Goal: Task Accomplishment & Management: Use online tool/utility

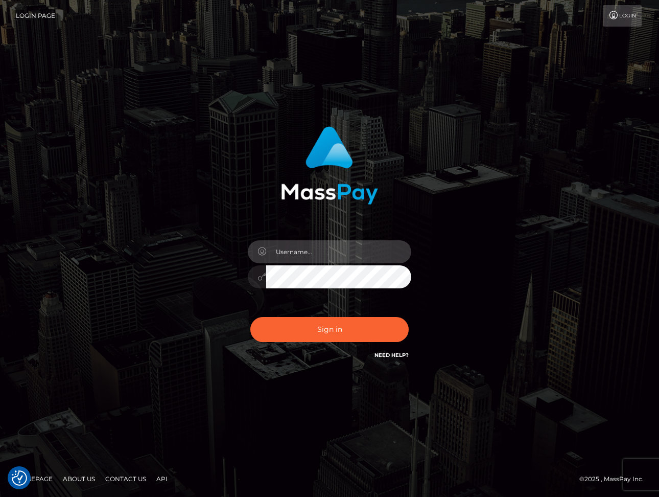
click at [288, 255] on input "text" at bounding box center [338, 251] width 145 height 23
type input "dariag"
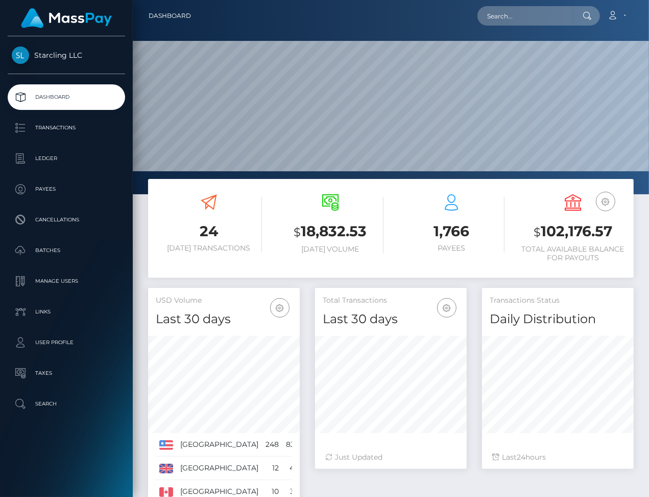
scroll to position [181, 152]
click at [50, 193] on p "Payees" at bounding box center [66, 188] width 109 height 15
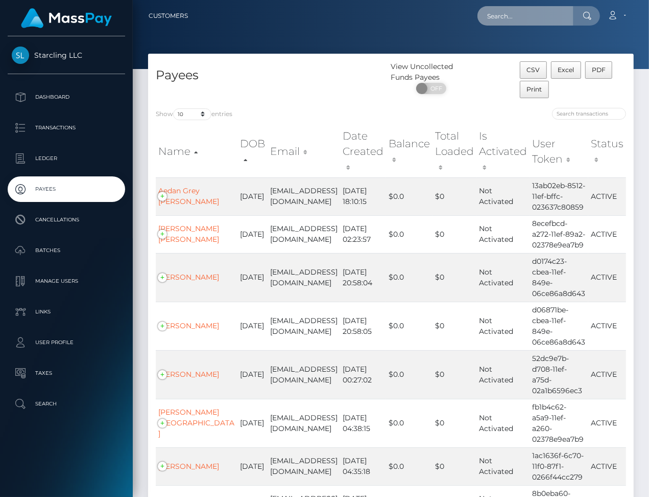
click at [507, 13] on input "text" at bounding box center [526, 15] width 96 height 19
paste input "877273"
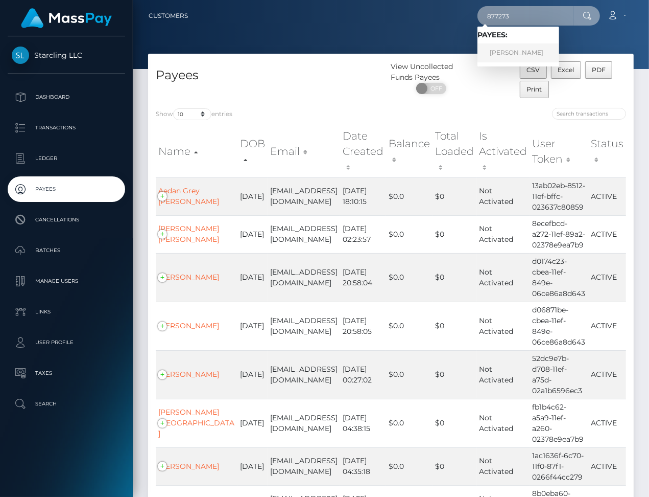
type input "877273"
click at [538, 47] on link "SHANE MICHAEL LOTT" at bounding box center [519, 52] width 82 height 19
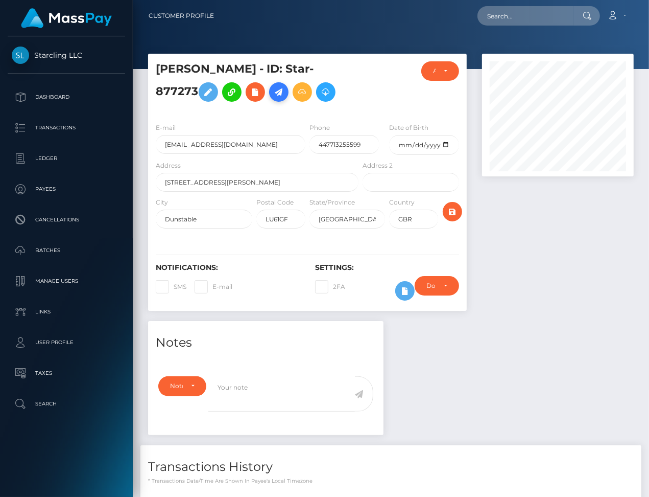
click at [281, 91] on icon at bounding box center [279, 92] width 12 height 13
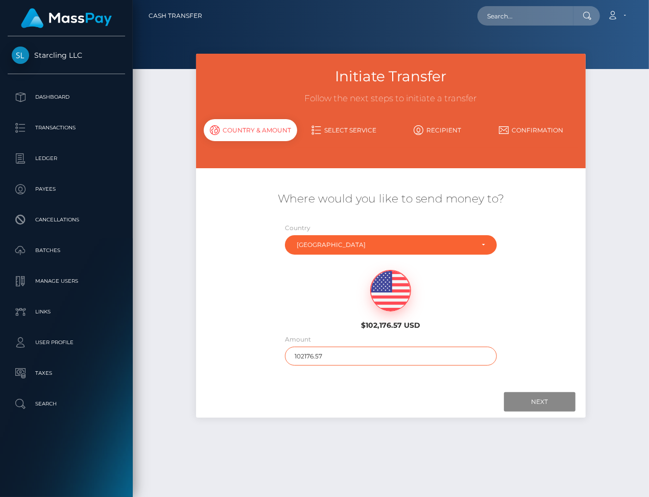
click at [315, 355] on input "102176.57" at bounding box center [391, 355] width 212 height 19
type input "300"
click at [539, 405] on input "Next" at bounding box center [540, 401] width 72 height 19
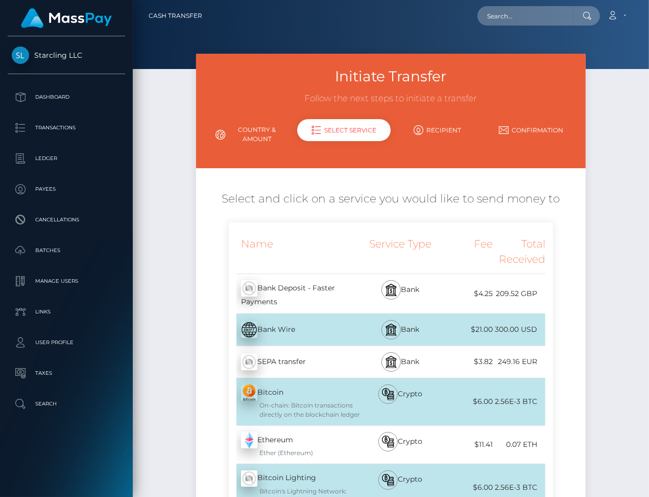
click at [333, 285] on div "Bank Deposit - Faster Payments - GBP" at bounding box center [295, 293] width 132 height 39
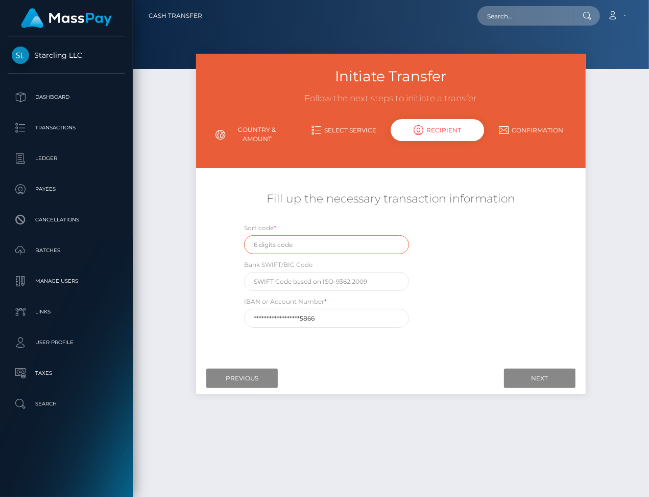
click at [281, 245] on input "text" at bounding box center [326, 244] width 165 height 19
paste input "80-48-71"
click at [265, 244] on input "80-48-71" at bounding box center [326, 244] width 165 height 19
click at [274, 245] on input "8048-71" at bounding box center [326, 244] width 165 height 19
type input "804871"
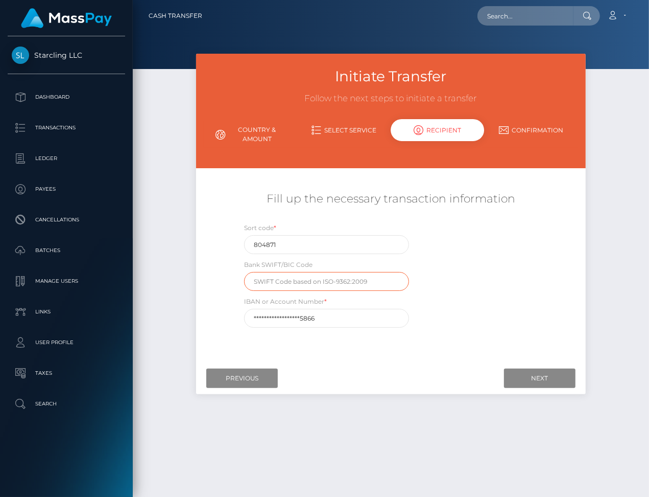
click at [288, 281] on input "text" at bounding box center [326, 281] width 165 height 19
paste input "BOFSGBS1205"
type input "BOFSGBS1205"
click at [322, 318] on input "**********" at bounding box center [326, 318] width 165 height 19
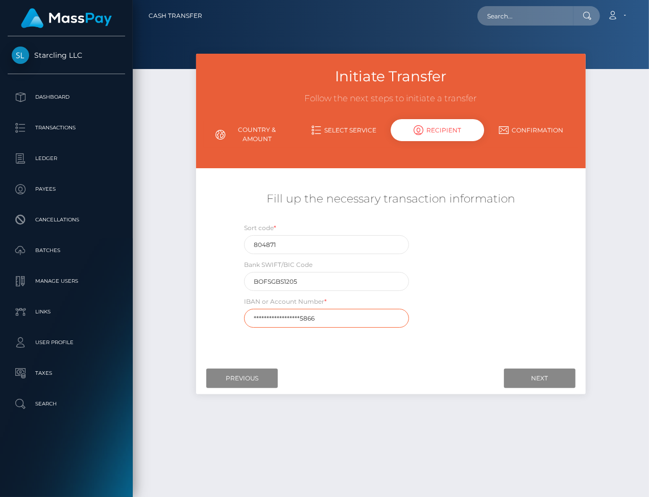
click at [322, 318] on input "**********" at bounding box center [326, 318] width 165 height 19
paste input "GB62BOFS8048711039"
type input "GB62BOFS80487110395866"
click at [552, 378] on input "Next" at bounding box center [540, 377] width 72 height 19
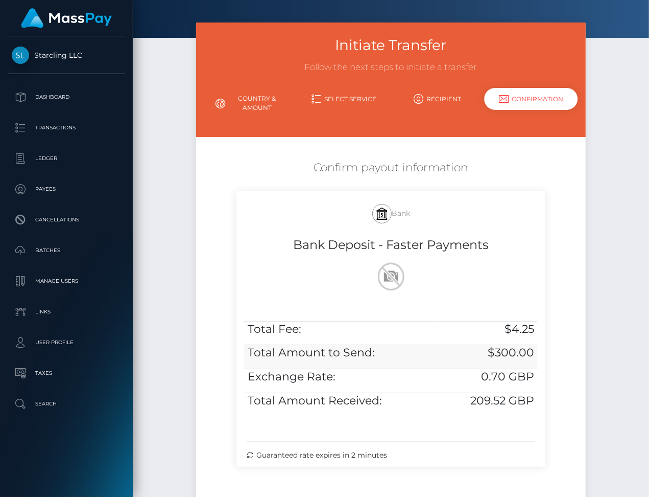
scroll to position [35, 0]
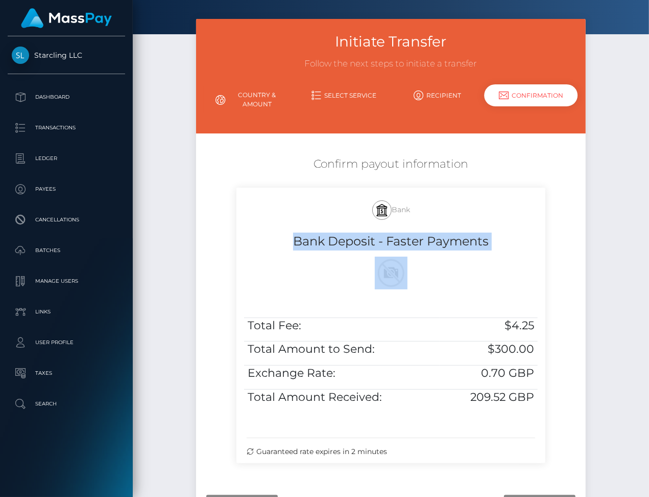
drag, startPoint x: 289, startPoint y: 242, endPoint x: 538, endPoint y: 396, distance: 293.2
click at [538, 396] on div "Bank Bank Deposit - Faster Payments Total Fee: $4.25 Total Amount to Send: $300…" at bounding box center [391, 324] width 309 height 275
copy div "Bank Deposit - Faster Payments"
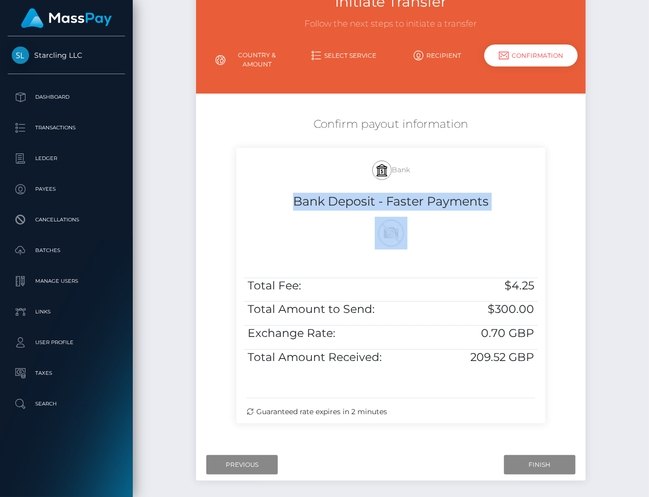
scroll to position [118, 0]
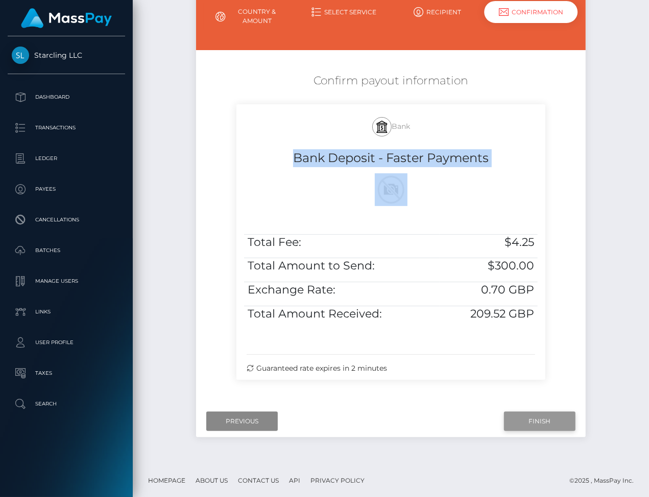
click at [540, 418] on input "Finish" at bounding box center [540, 420] width 72 height 19
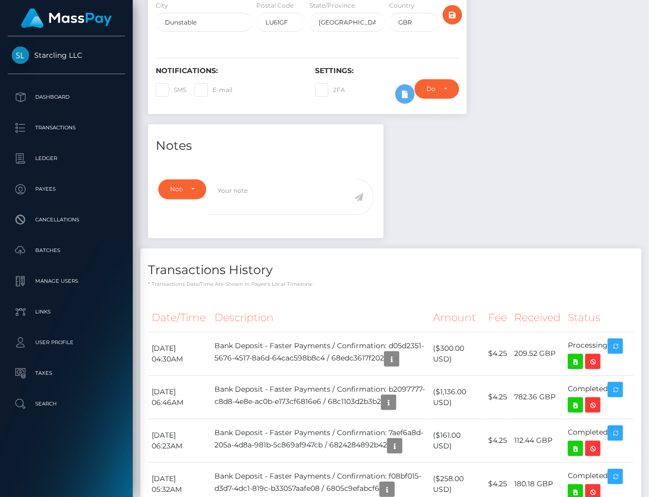
scroll to position [123, 152]
drag, startPoint x: 152, startPoint y: 348, endPoint x: 612, endPoint y: 344, distance: 459.8
click at [612, 344] on tr "October 14, 2025 04:30AM Bank Deposit - Faster Payments / Confirmation: d05d235…" at bounding box center [391, 353] width 486 height 43
copy tr "October 14, 2025 04:30AM Bank Deposit - Faster Payments / Confirmation: d05d235…"
click at [575, 363] on icon at bounding box center [576, 361] width 12 height 13
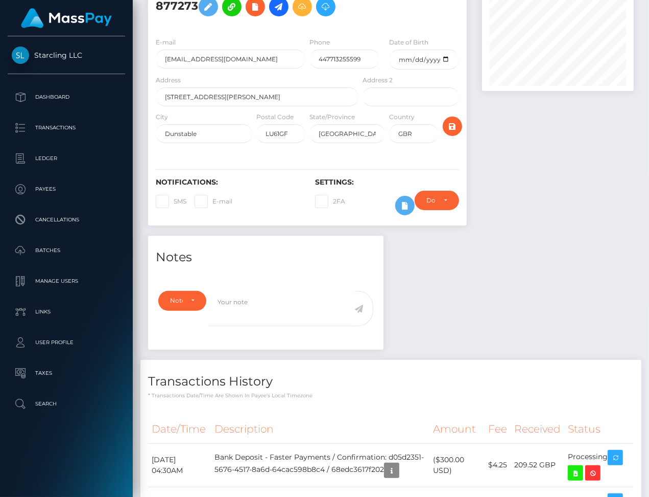
scroll to position [0, 0]
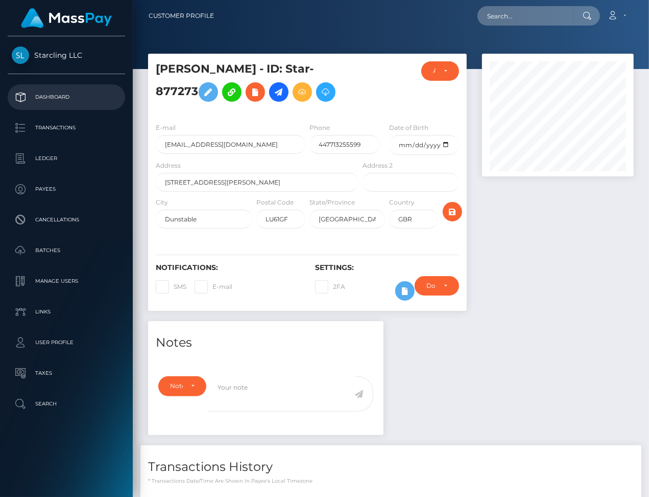
click at [61, 96] on p "Dashboard" at bounding box center [66, 96] width 109 height 15
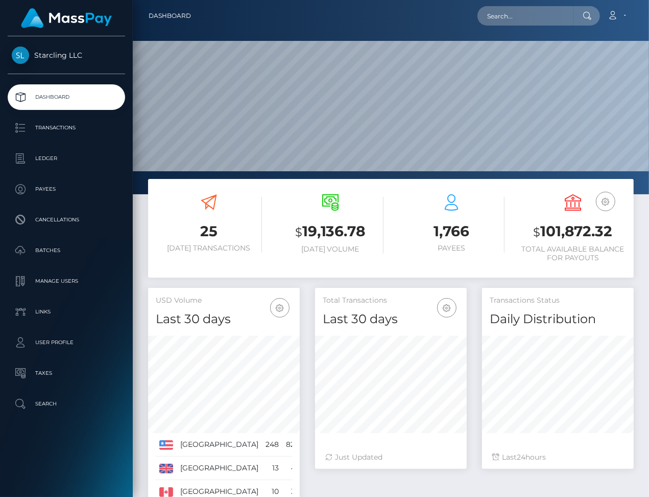
scroll to position [181, 152]
click at [570, 230] on h3 "$ 101,872.32" at bounding box center [573, 231] width 106 height 21
copy h3 "101,872.32"
